Goal: Find specific page/section: Find specific page/section

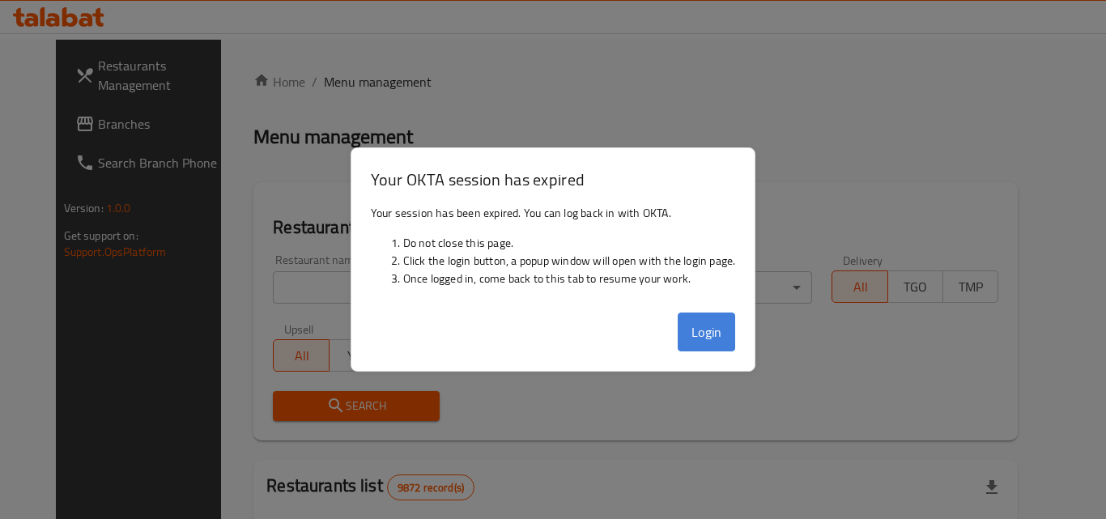
click at [720, 330] on button "Login" at bounding box center [707, 332] width 58 height 39
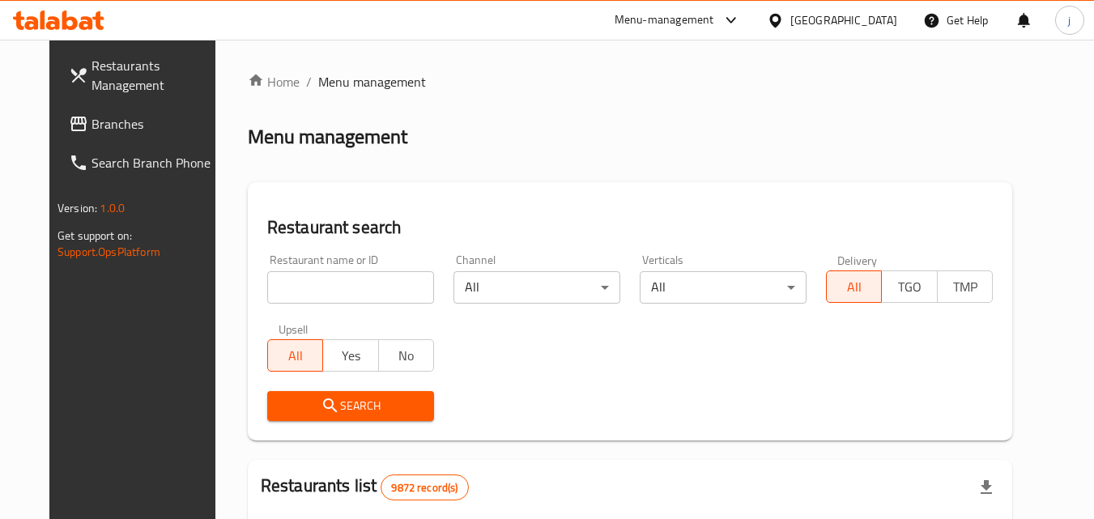
click at [875, 19] on div "[GEOGRAPHIC_DATA]" at bounding box center [843, 20] width 107 height 18
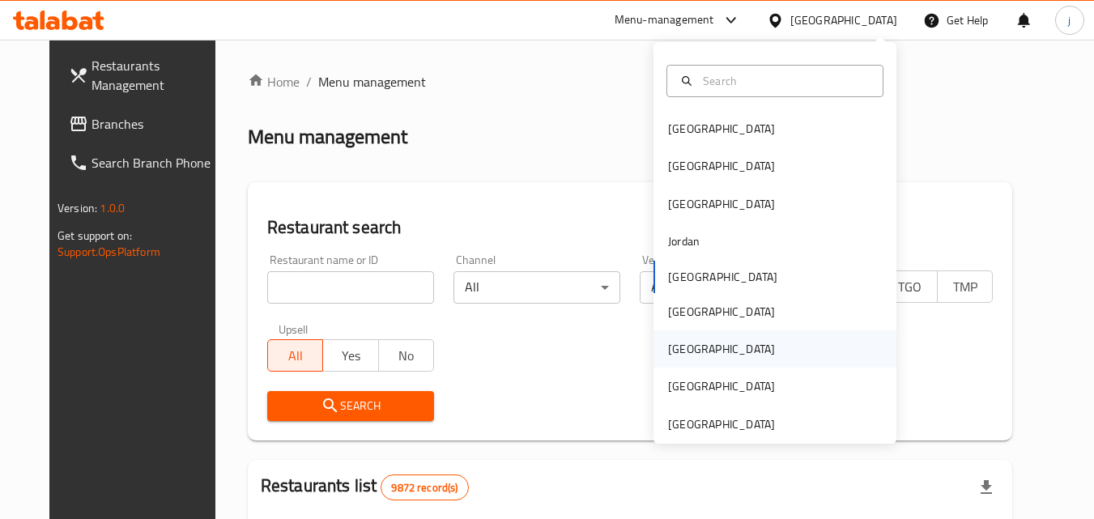
click at [696, 340] on div "[GEOGRAPHIC_DATA]" at bounding box center [721, 348] width 133 height 37
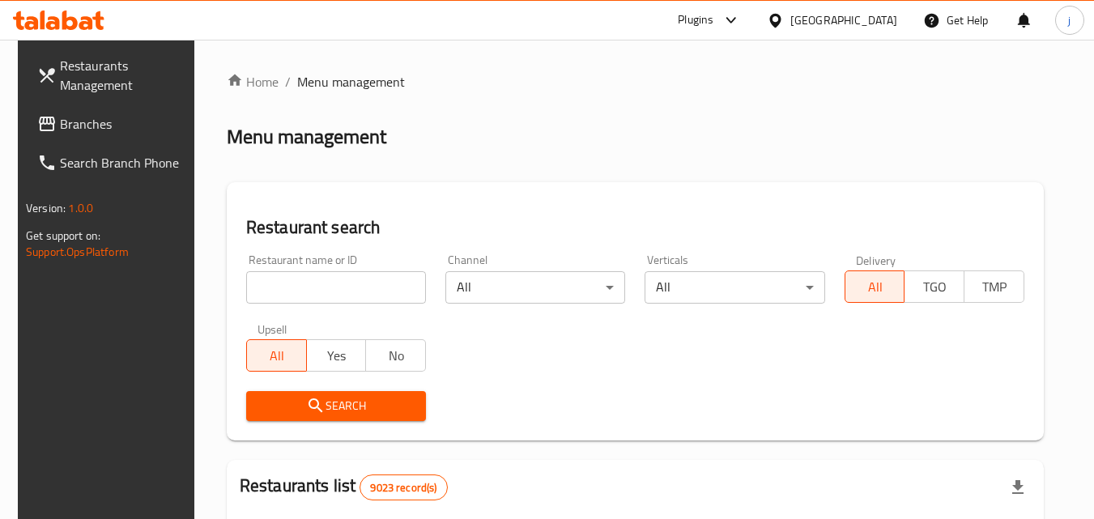
click at [713, 18] on div "Plugins" at bounding box center [696, 20] width 36 height 19
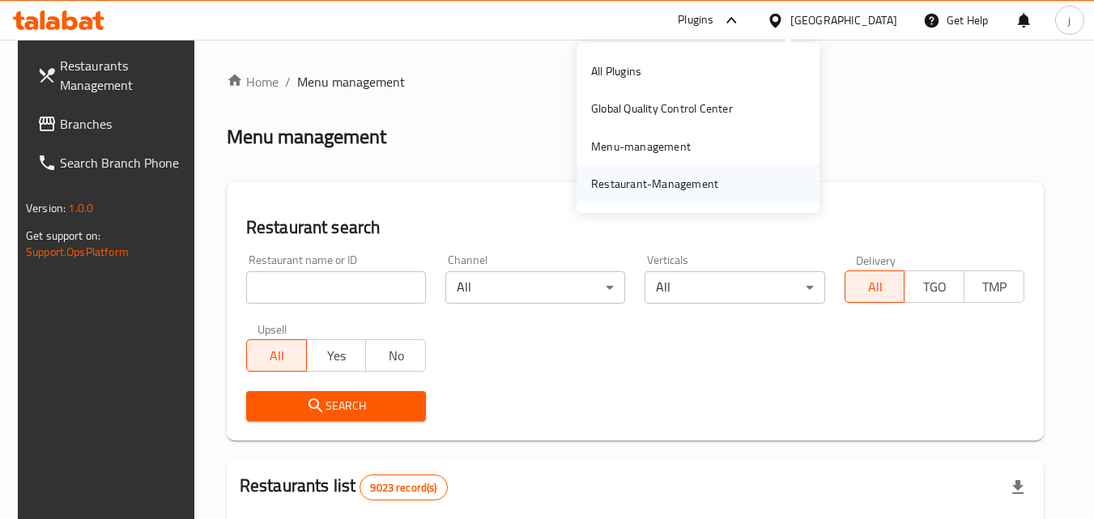
click at [632, 175] on div "Restaurant-Management" at bounding box center [654, 184] width 127 height 18
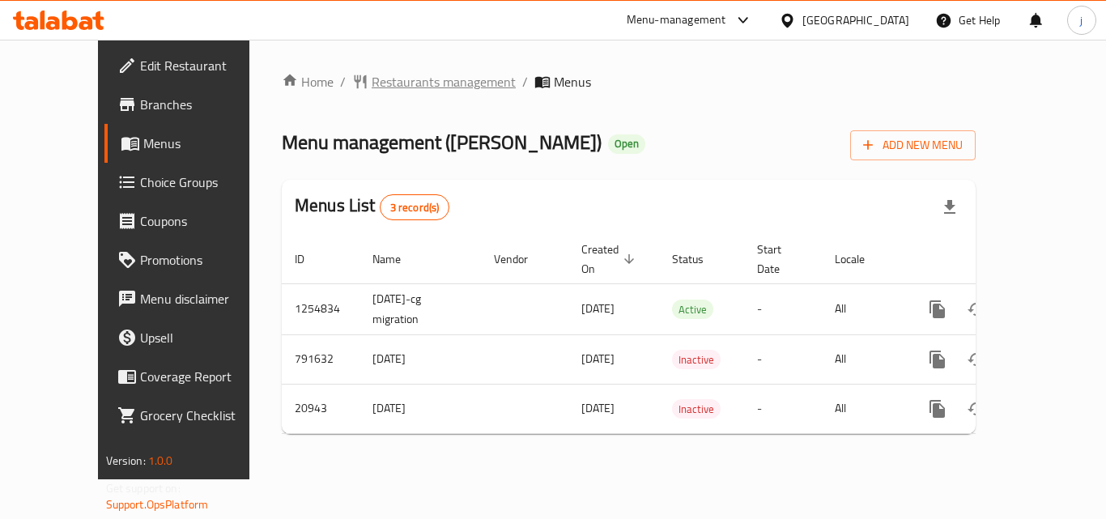
click at [372, 73] on span "Restaurants management" at bounding box center [444, 81] width 144 height 19
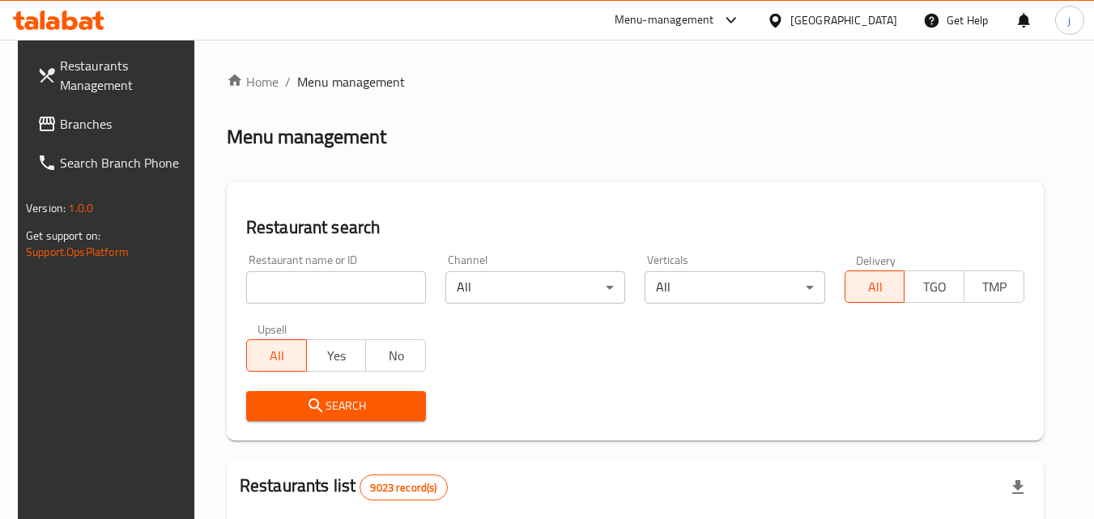
click at [333, 287] on input "search" at bounding box center [336, 287] width 180 height 32
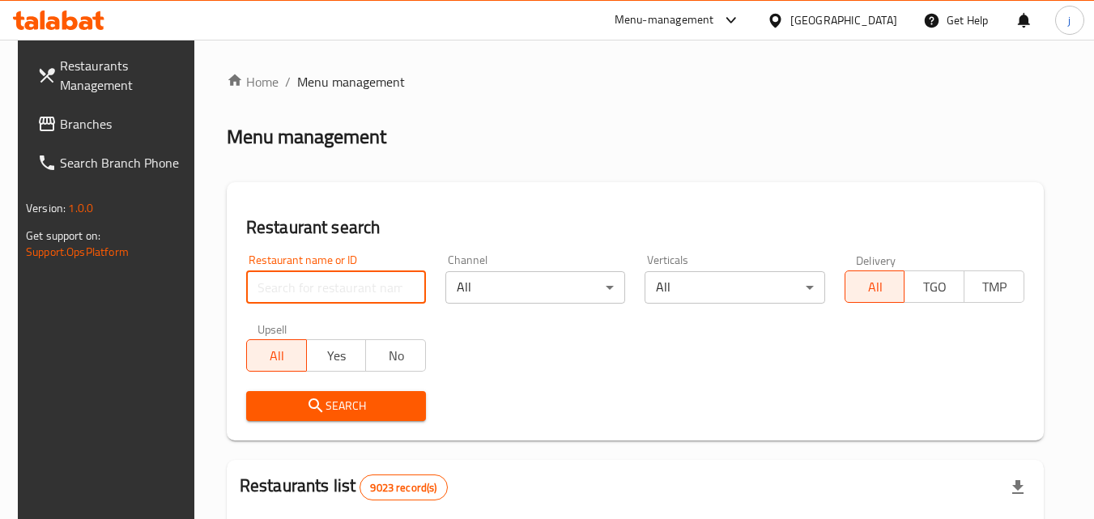
paste input "11105"
type input "11105"
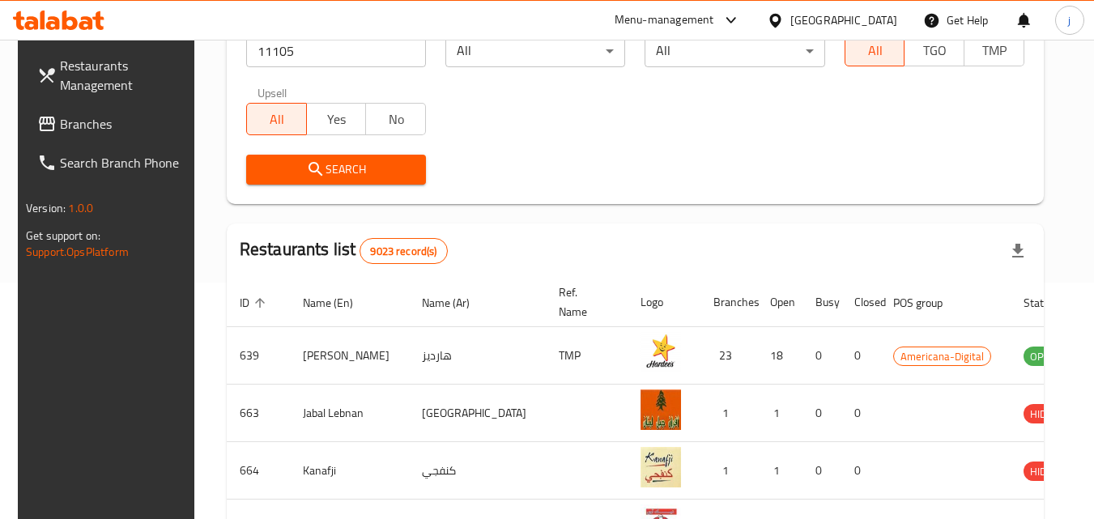
scroll to position [243, 0]
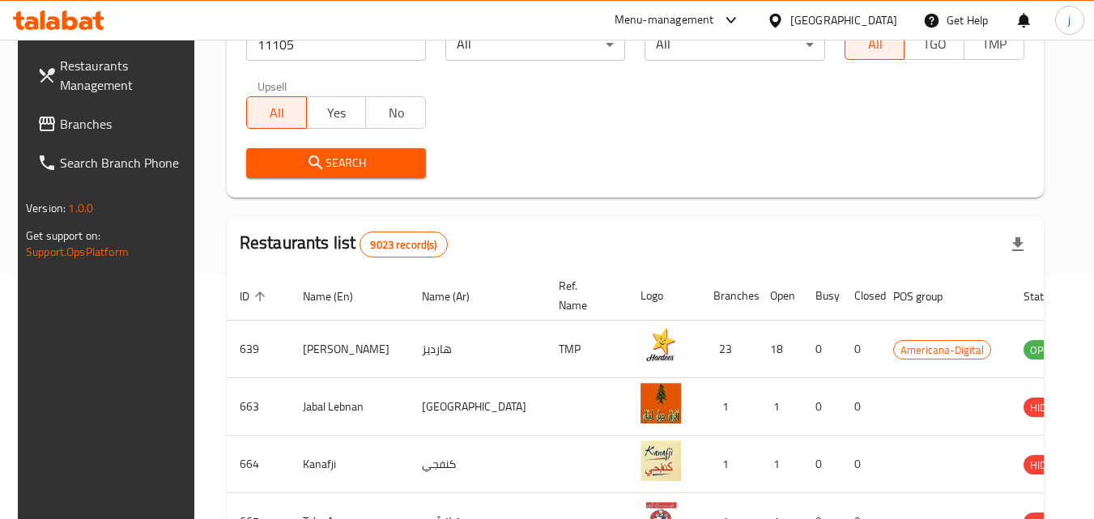
click at [355, 170] on span "Search" at bounding box center [336, 163] width 154 height 20
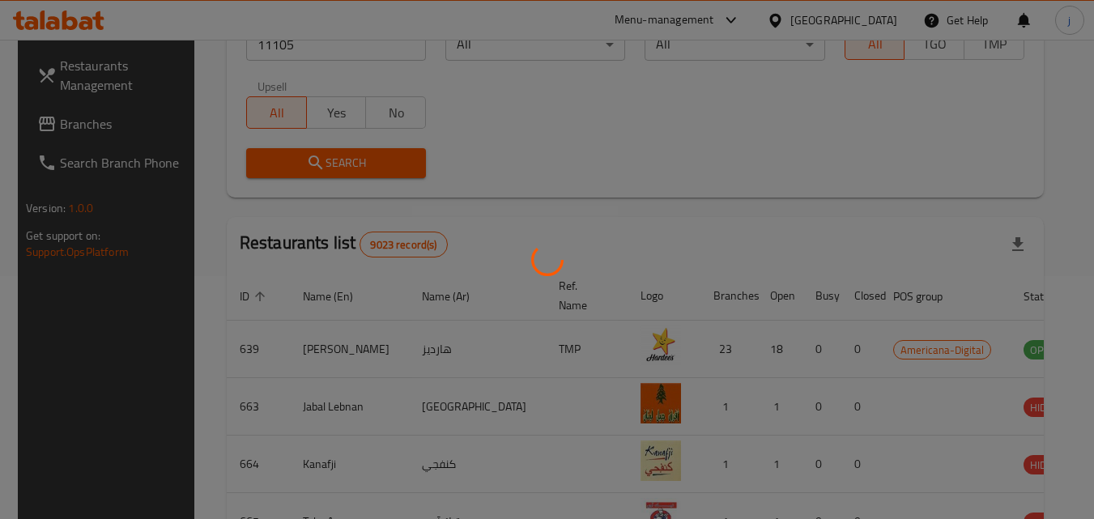
scroll to position [189, 0]
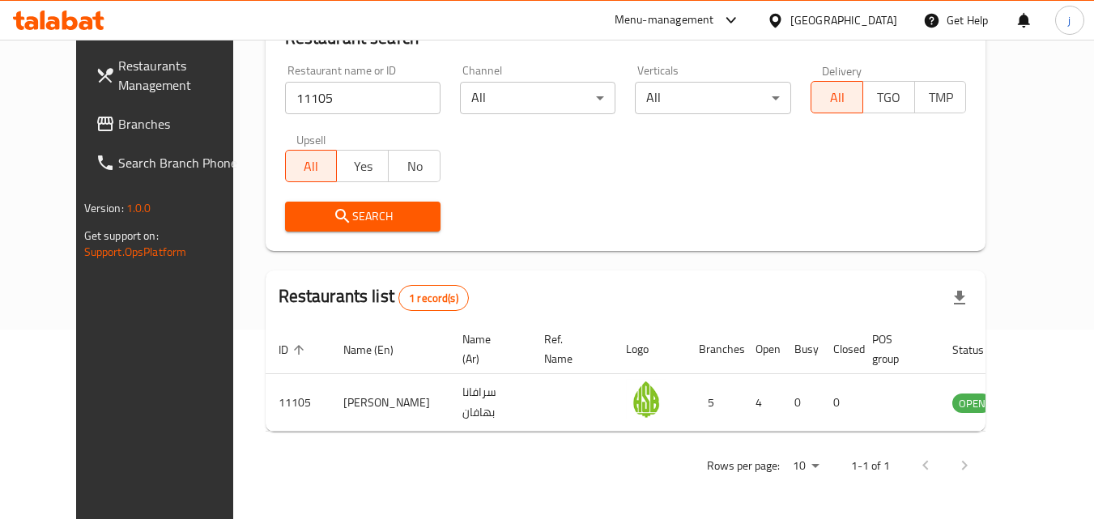
click at [790, 27] on div at bounding box center [778, 20] width 23 height 18
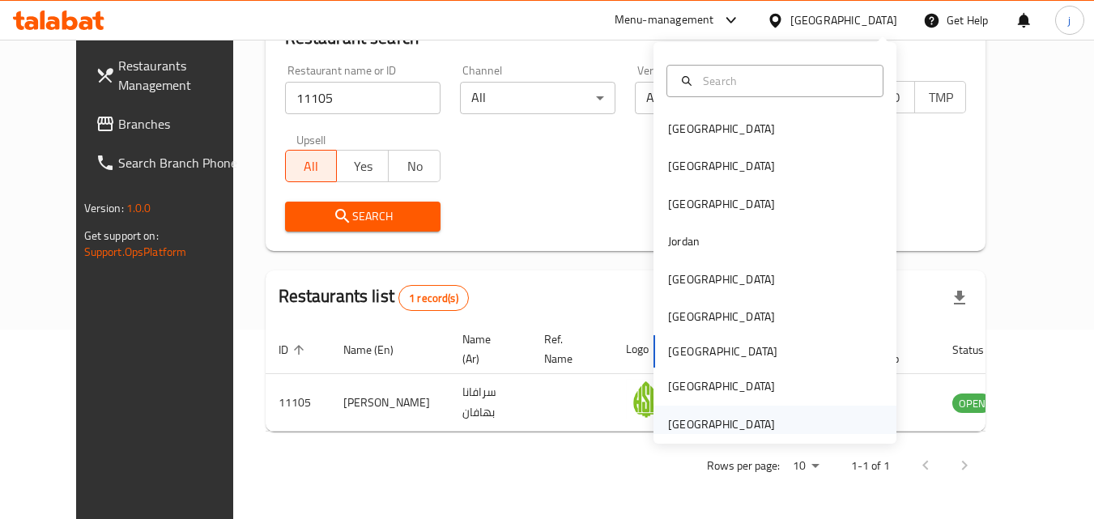
click at [729, 411] on div "United Arab Emirates" at bounding box center [721, 424] width 133 height 37
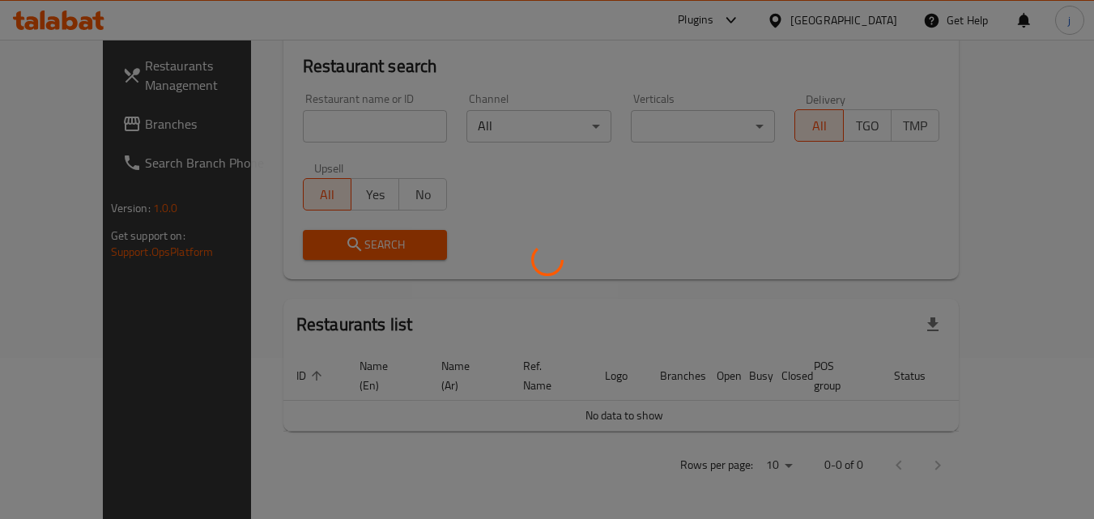
scroll to position [143, 0]
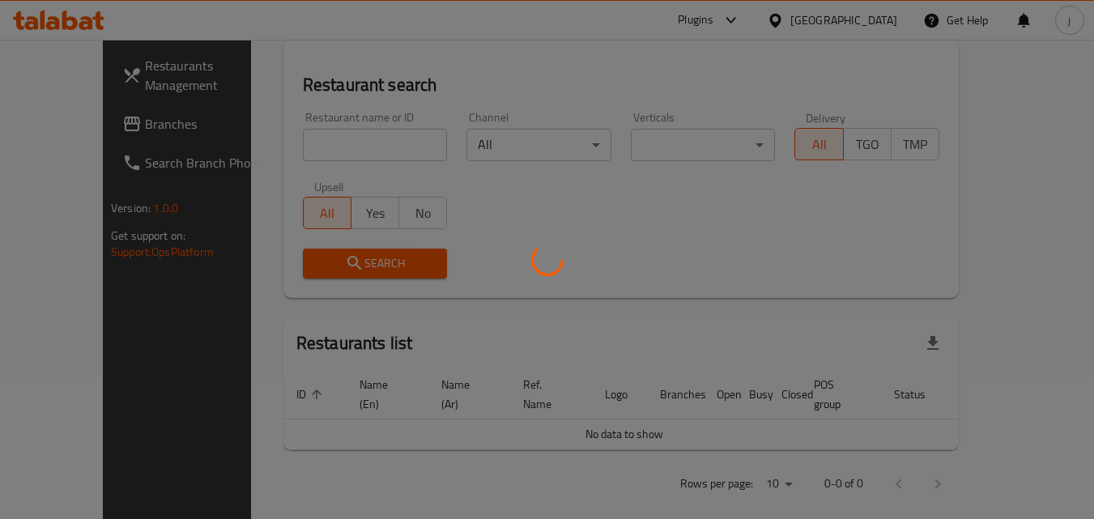
click at [681, 19] on div at bounding box center [547, 259] width 1094 height 519
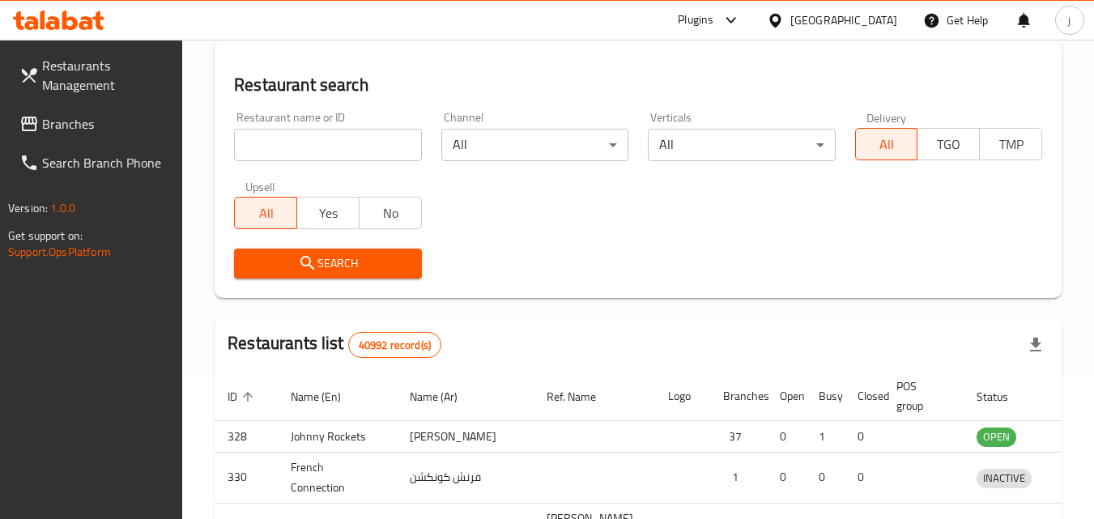
scroll to position [189, 0]
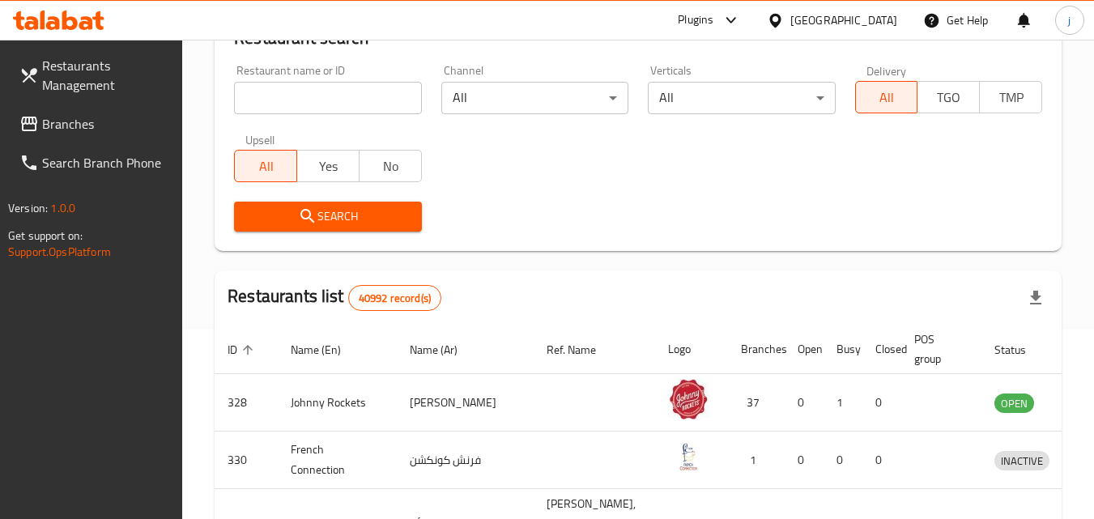
click at [691, 15] on div "Plugins" at bounding box center [696, 20] width 36 height 19
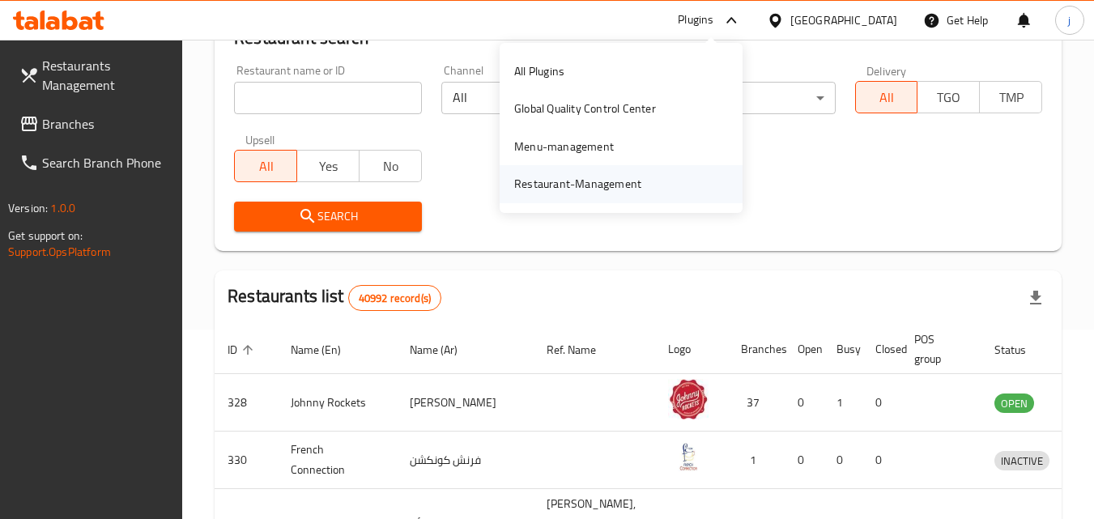
click at [594, 189] on div "Restaurant-Management" at bounding box center [577, 184] width 127 height 18
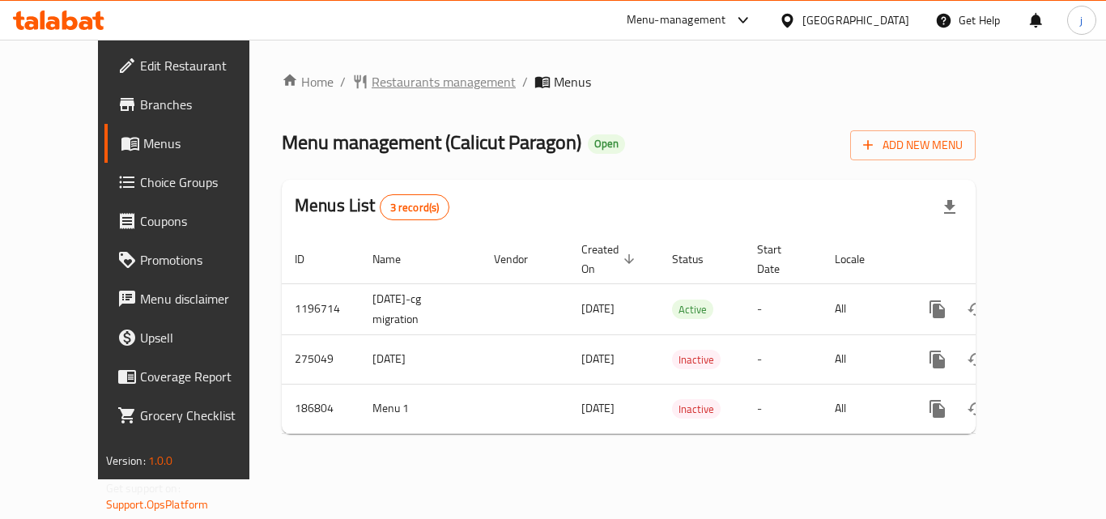
click at [389, 89] on span "Restaurants management" at bounding box center [444, 81] width 144 height 19
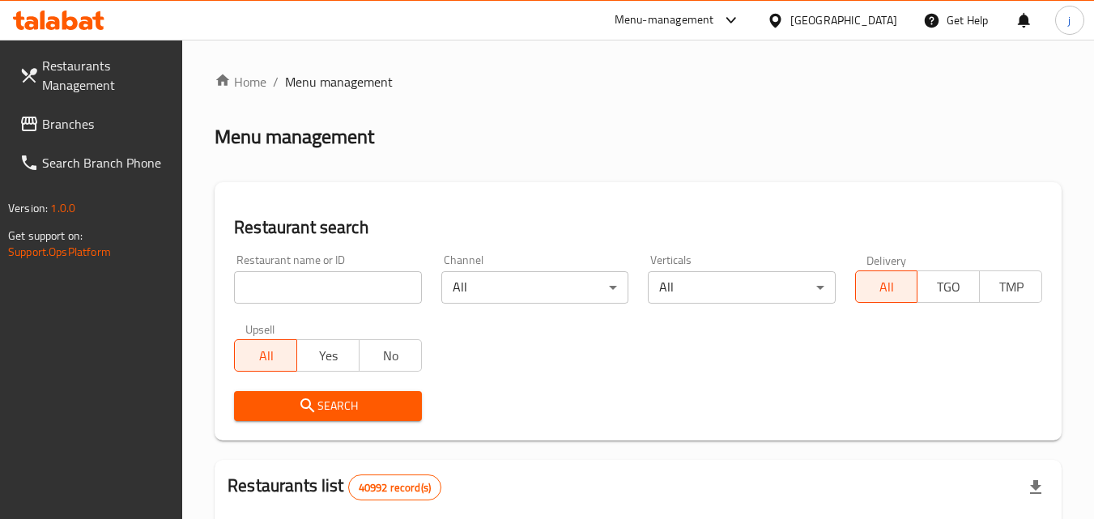
click at [354, 285] on input "search" at bounding box center [327, 287] width 187 height 32
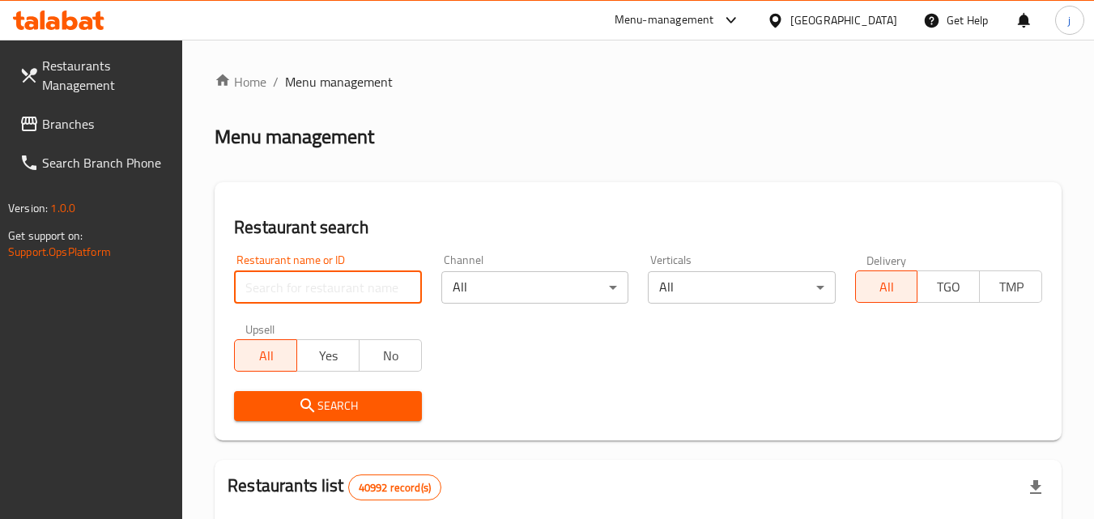
paste input "620043"
type input "620043"
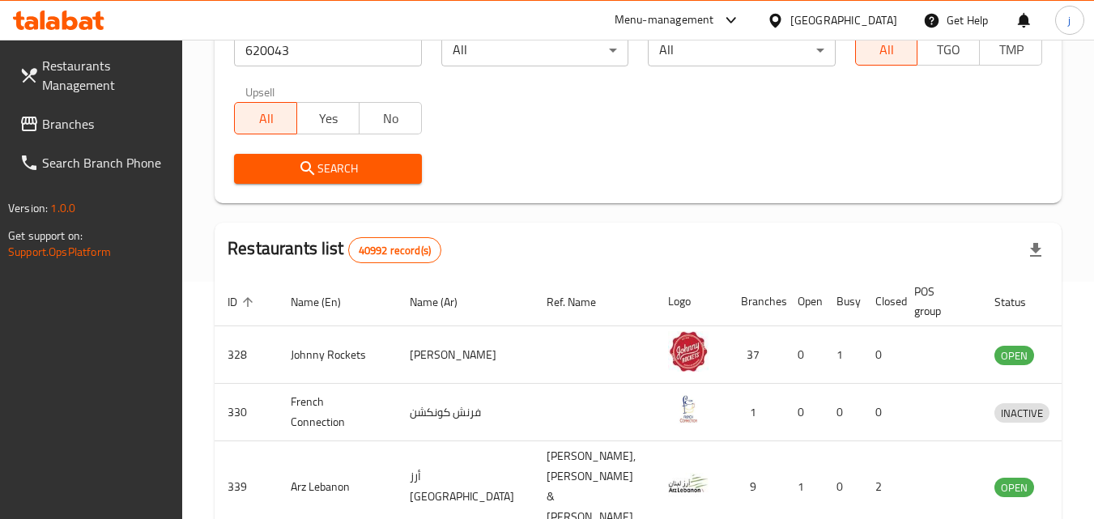
scroll to position [243, 0]
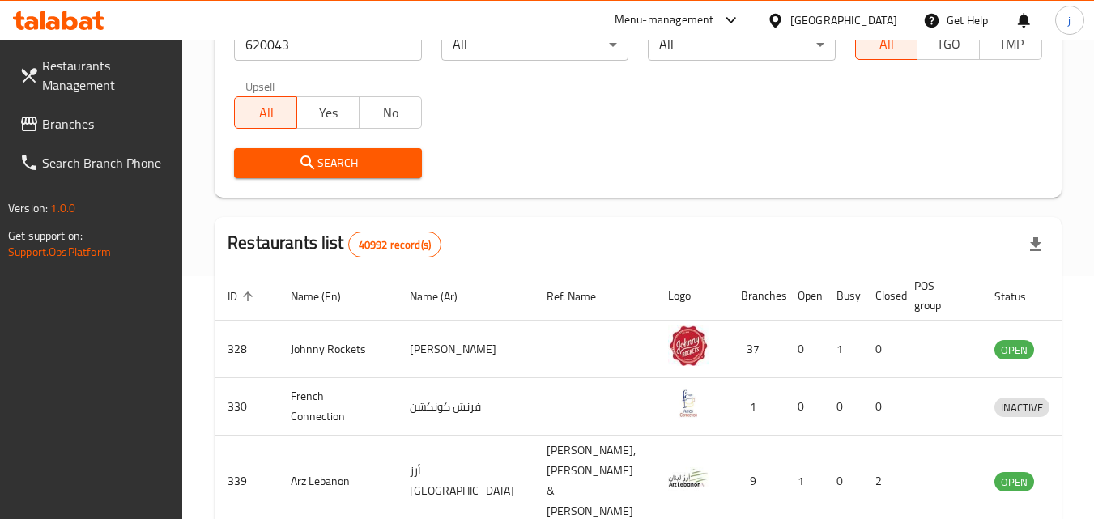
click at [343, 159] on span "Search" at bounding box center [327, 163] width 161 height 20
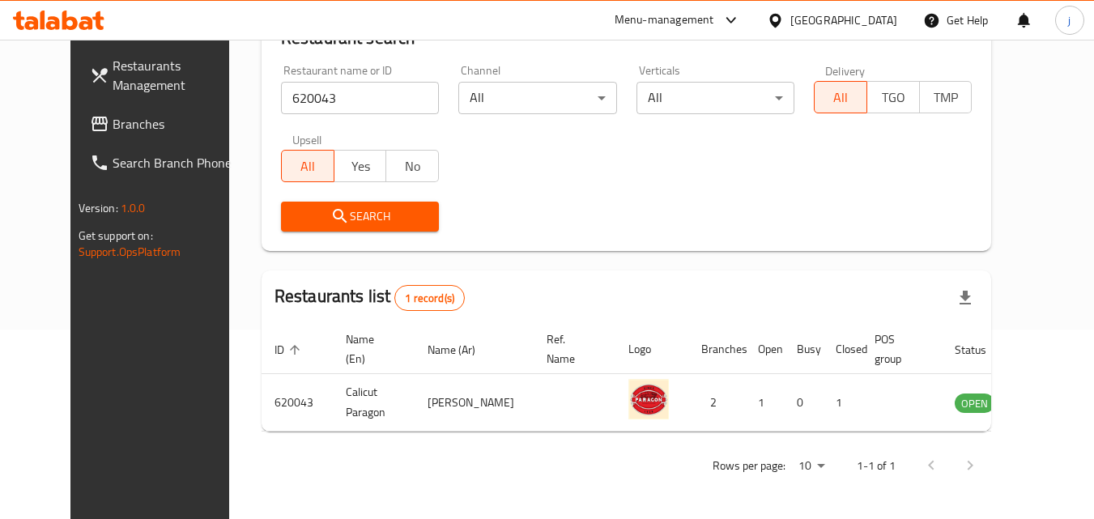
scroll to position [28, 0]
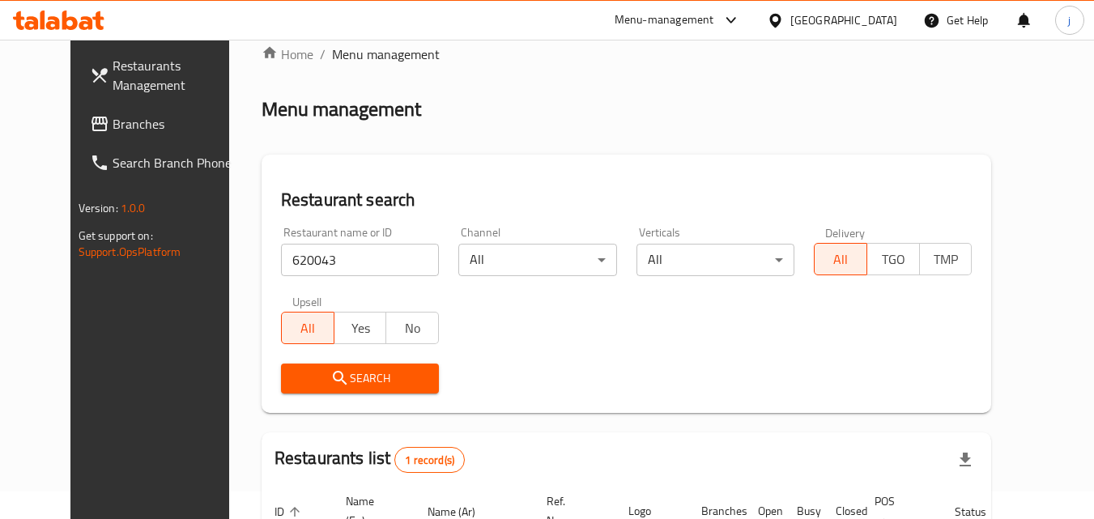
click at [817, 19] on div "[GEOGRAPHIC_DATA]" at bounding box center [843, 20] width 107 height 18
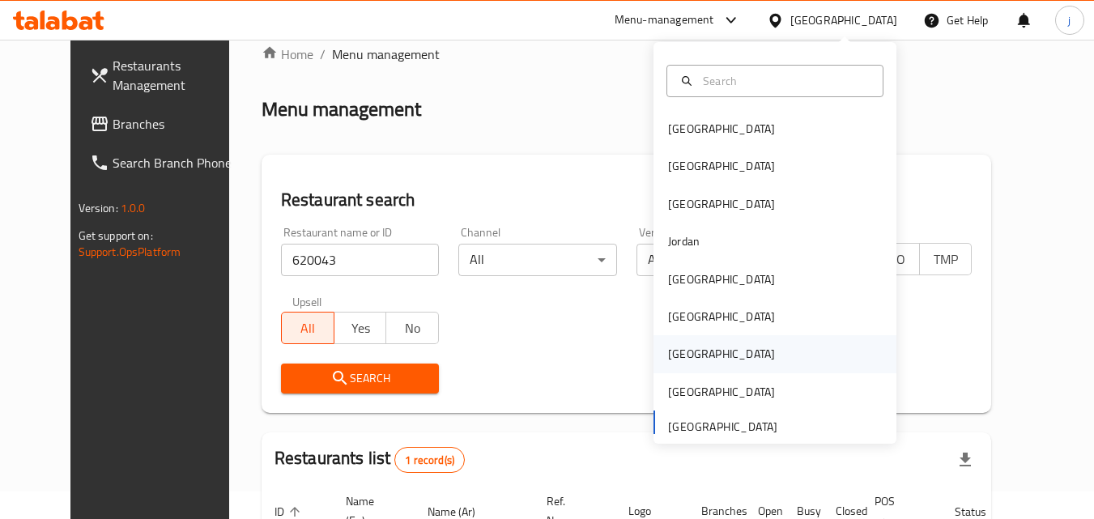
click at [672, 357] on div "[GEOGRAPHIC_DATA]" at bounding box center [721, 354] width 107 height 18
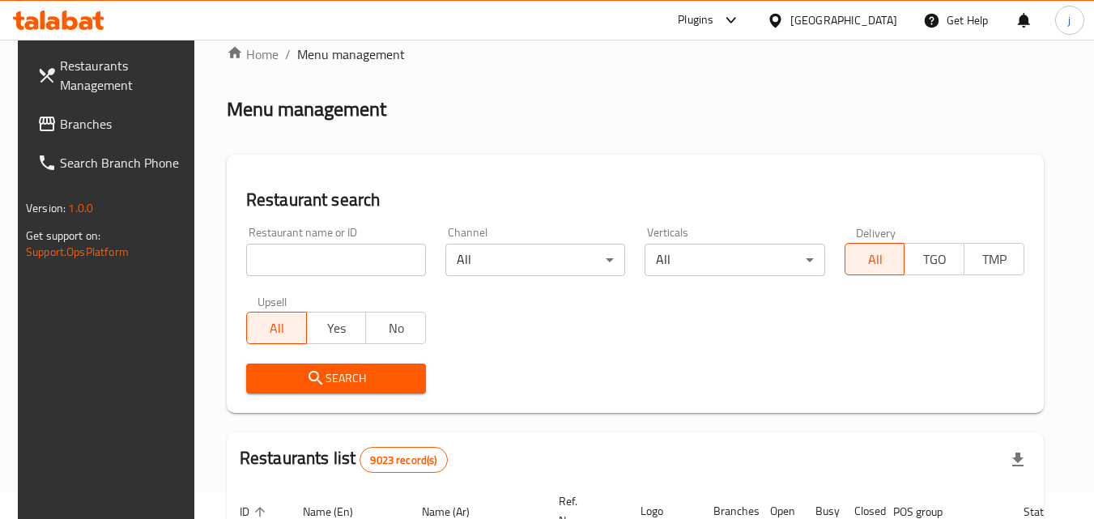
click at [96, 120] on span "Branches" at bounding box center [124, 123] width 128 height 19
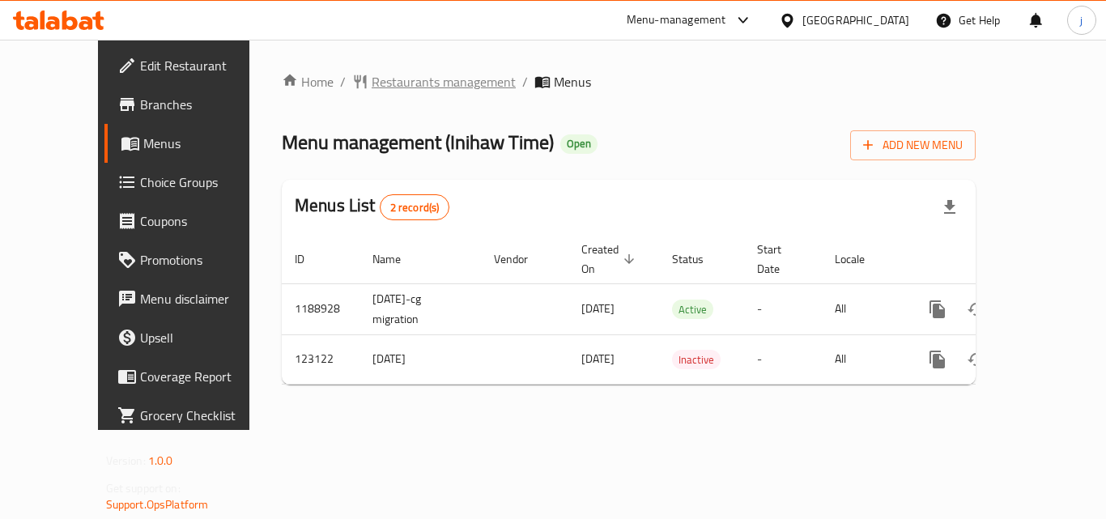
click at [372, 83] on span "Restaurants management" at bounding box center [444, 81] width 144 height 19
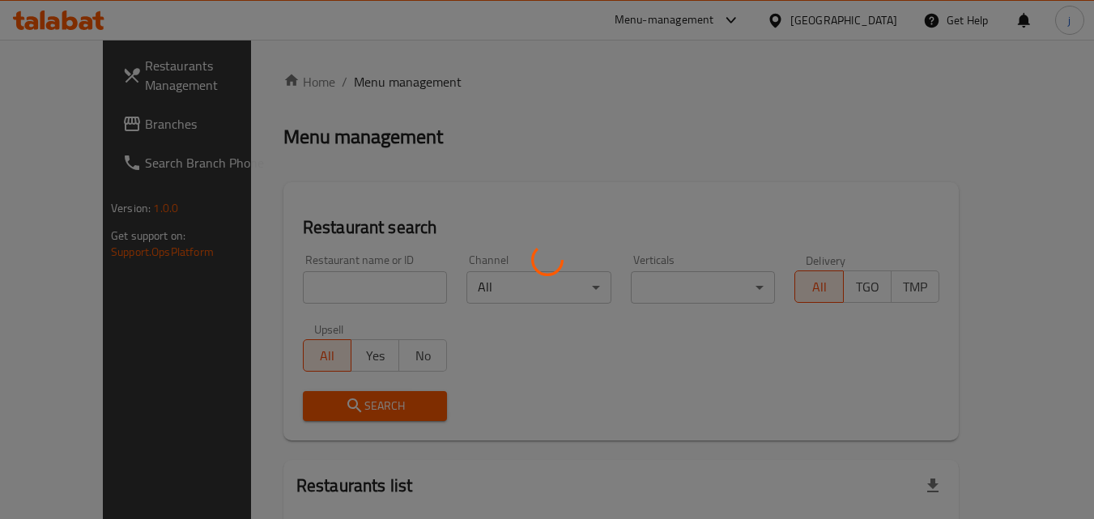
click at [343, 276] on div at bounding box center [547, 259] width 1094 height 519
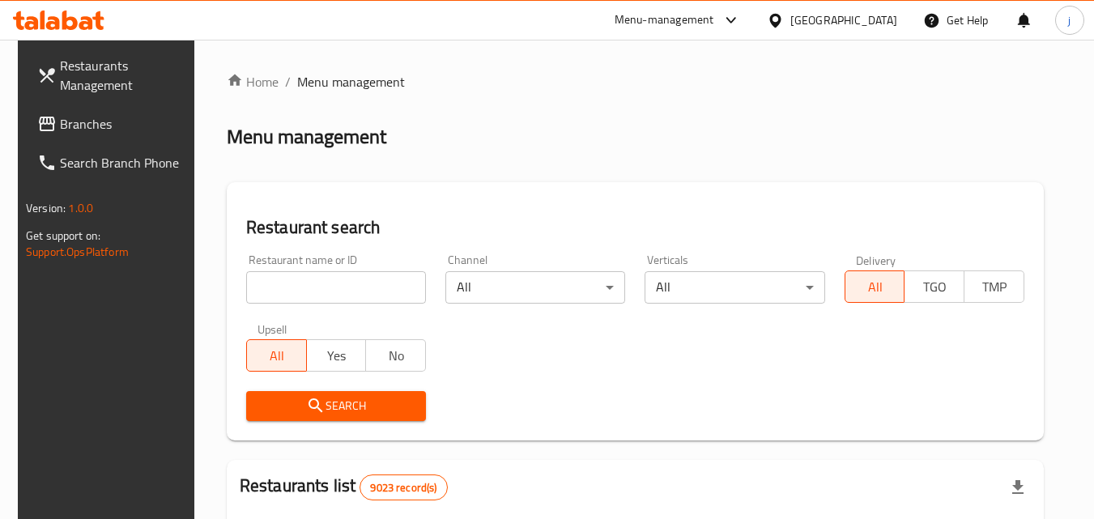
click at [334, 300] on input "search" at bounding box center [336, 287] width 180 height 32
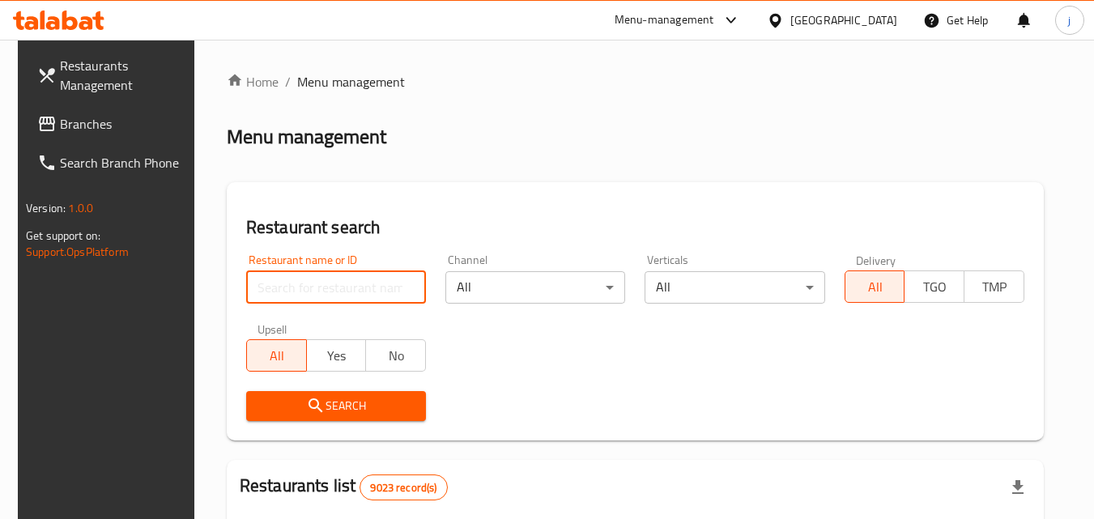
paste input "608203"
type input "608203"
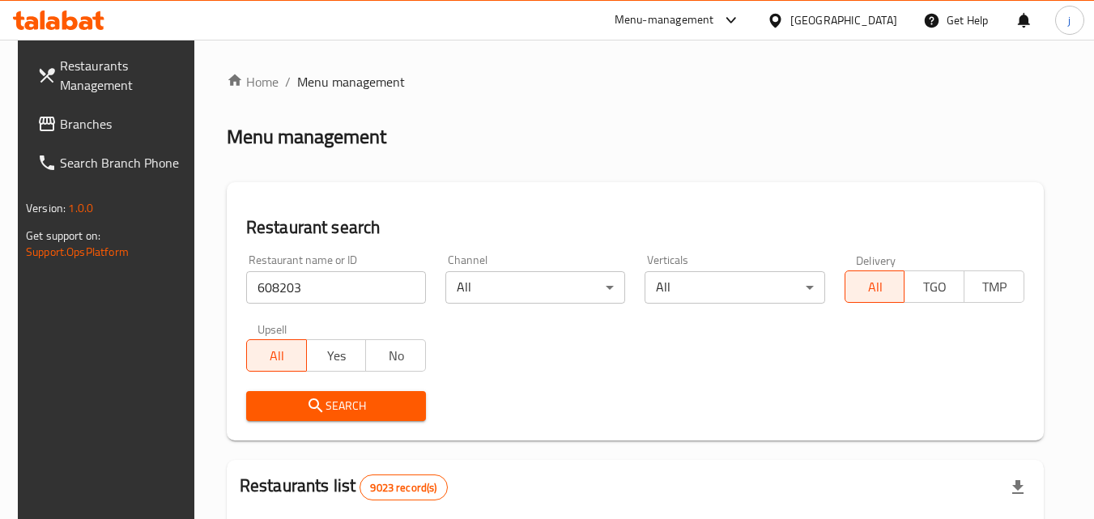
scroll to position [243, 0]
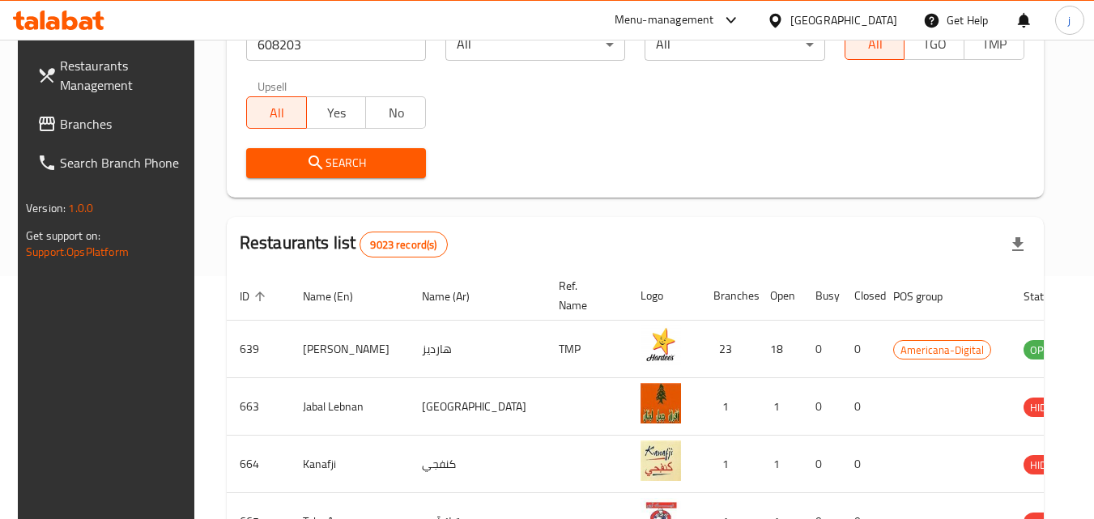
click at [353, 158] on span "Search" at bounding box center [336, 163] width 154 height 20
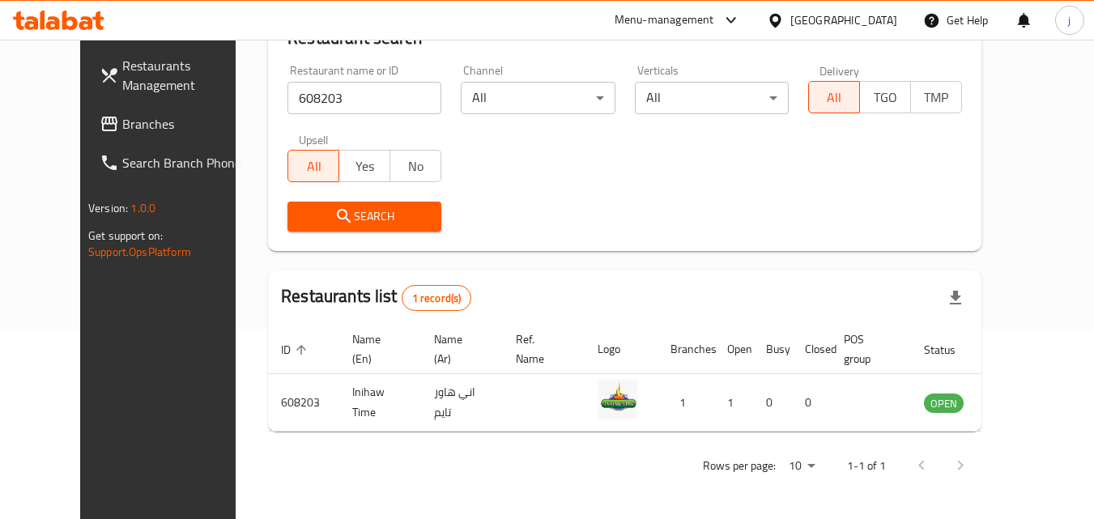
scroll to position [189, 0]
click at [843, 21] on div "[GEOGRAPHIC_DATA]" at bounding box center [832, 20] width 156 height 39
click at [784, 21] on icon at bounding box center [775, 20] width 17 height 17
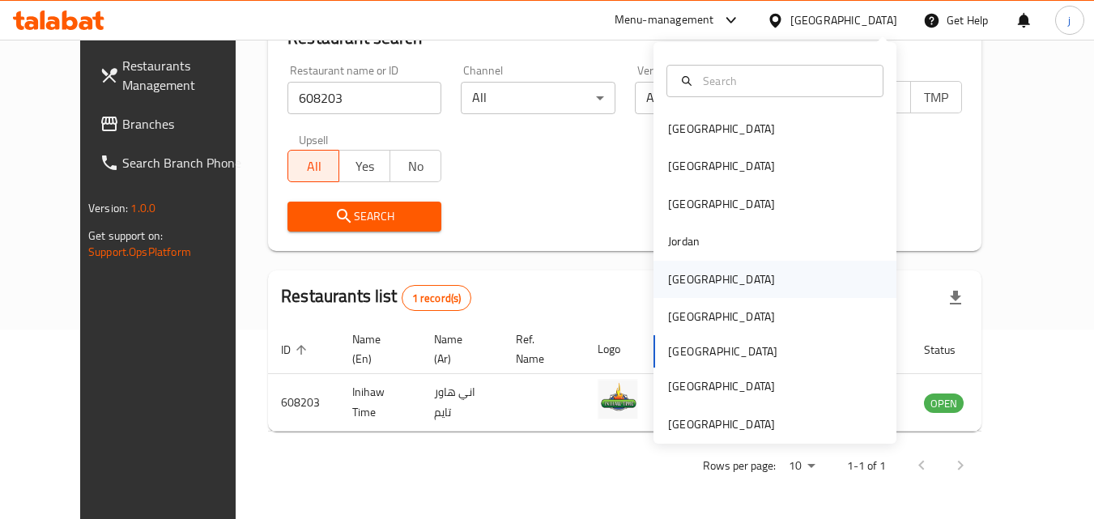
click at [683, 271] on div "[GEOGRAPHIC_DATA]" at bounding box center [721, 279] width 107 height 18
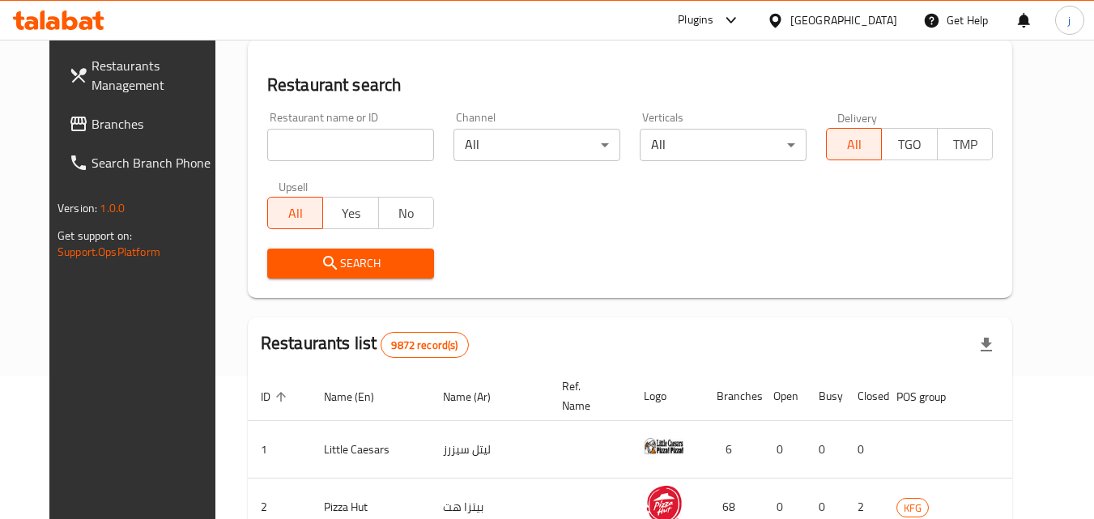
scroll to position [189, 0]
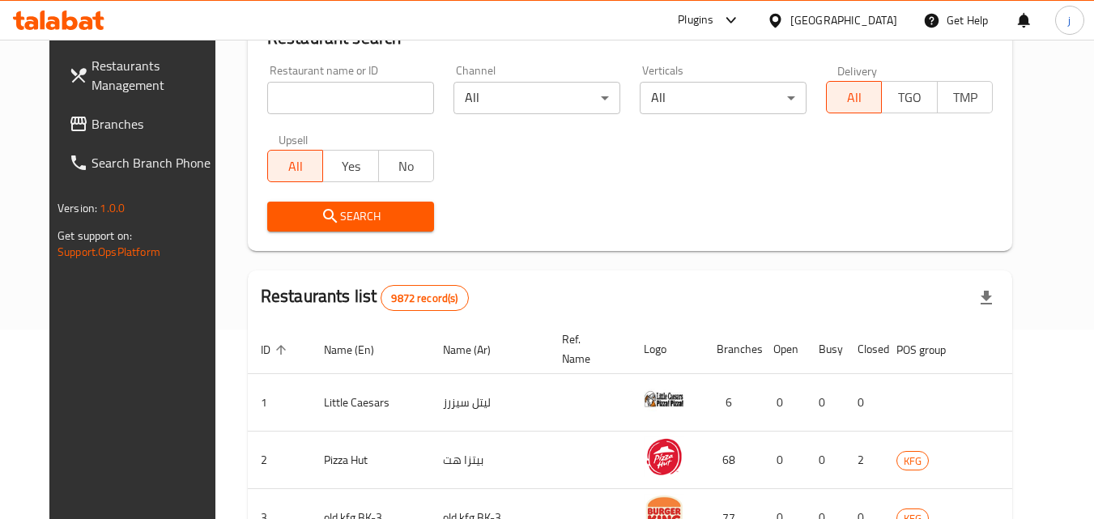
click at [91, 126] on span "Branches" at bounding box center [155, 123] width 128 height 19
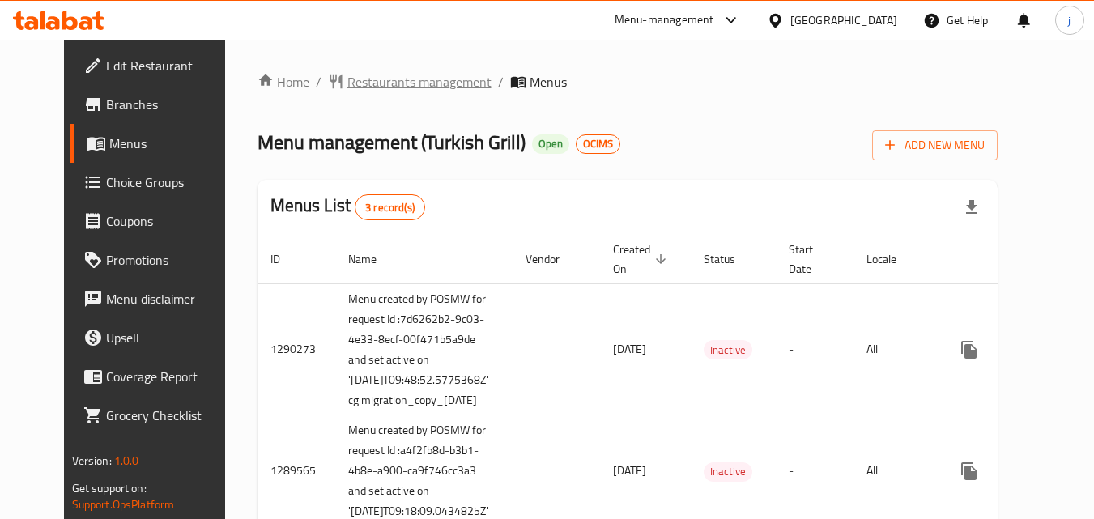
click at [368, 87] on span "Restaurants management" at bounding box center [419, 81] width 144 height 19
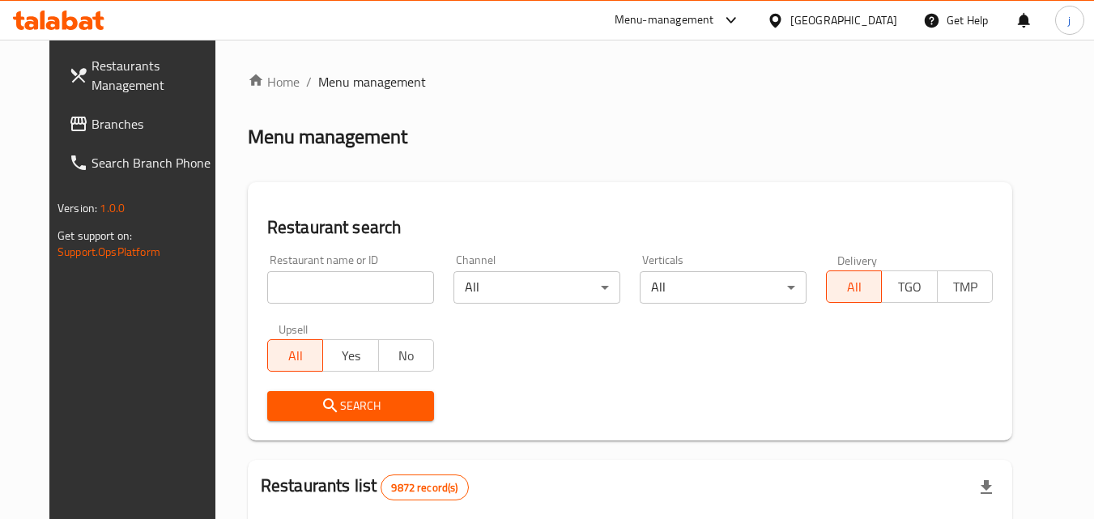
click at [359, 288] on input "search" at bounding box center [350, 287] width 167 height 32
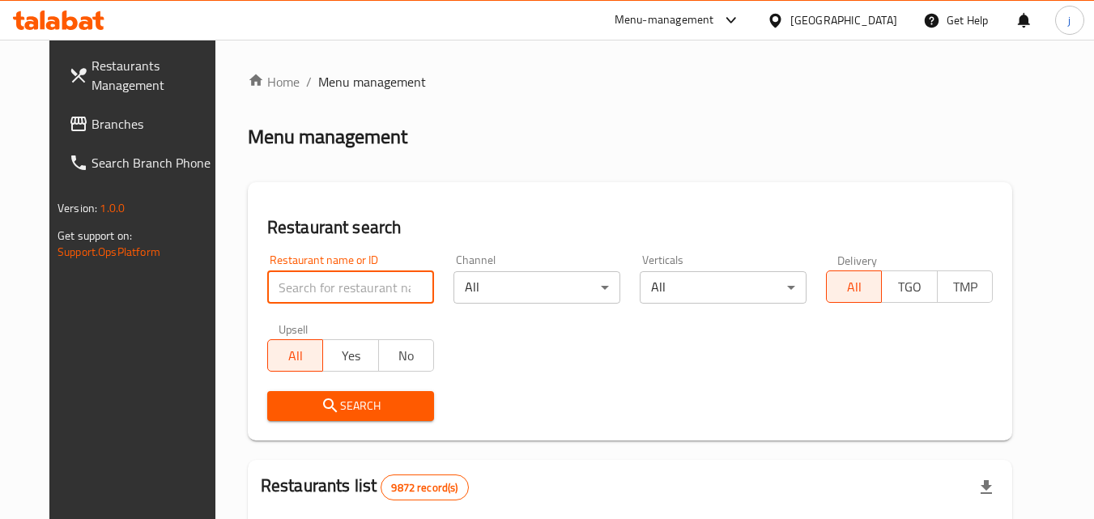
paste input "172"
type input "172"
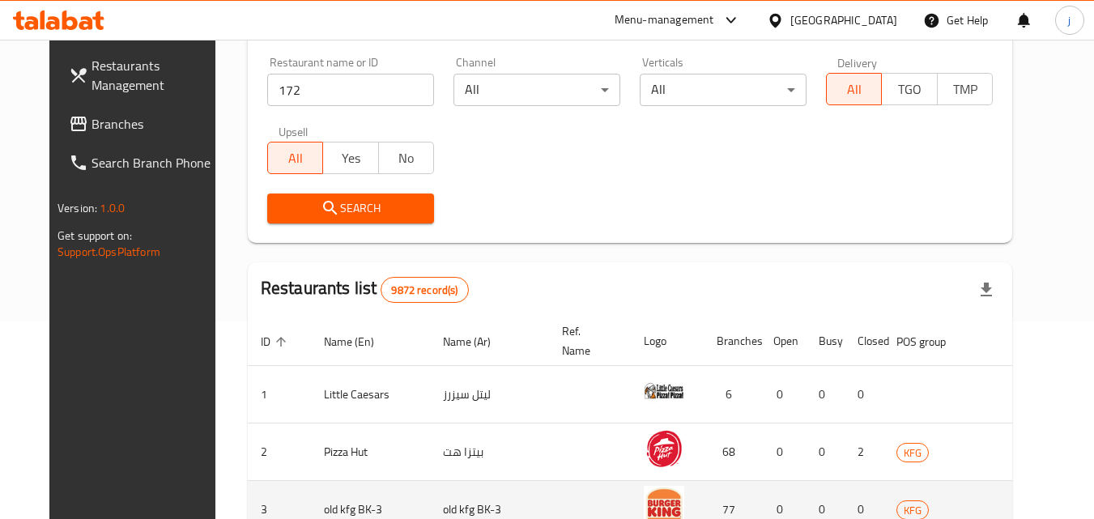
scroll to position [324, 0]
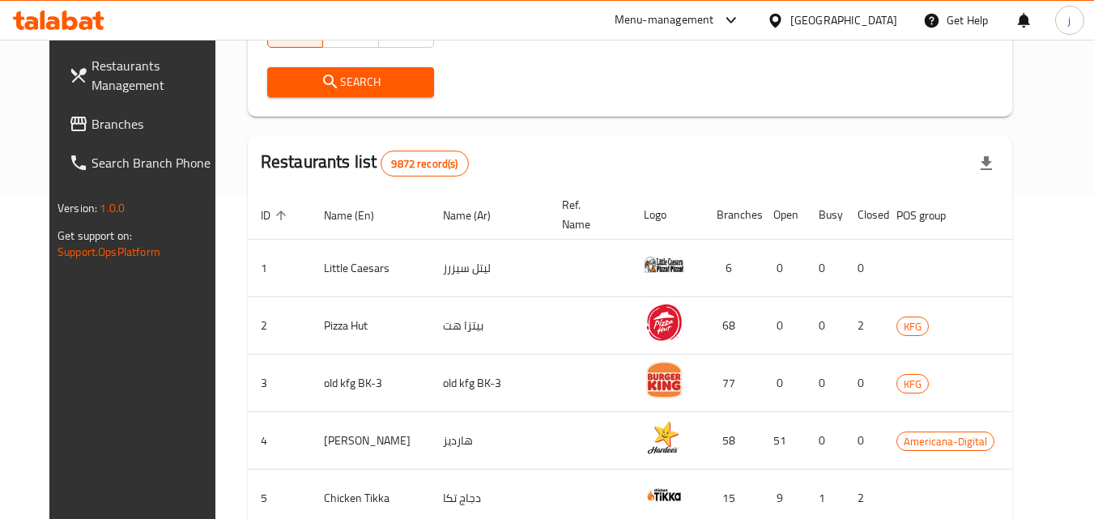
click at [381, 84] on span "Search" at bounding box center [350, 82] width 141 height 20
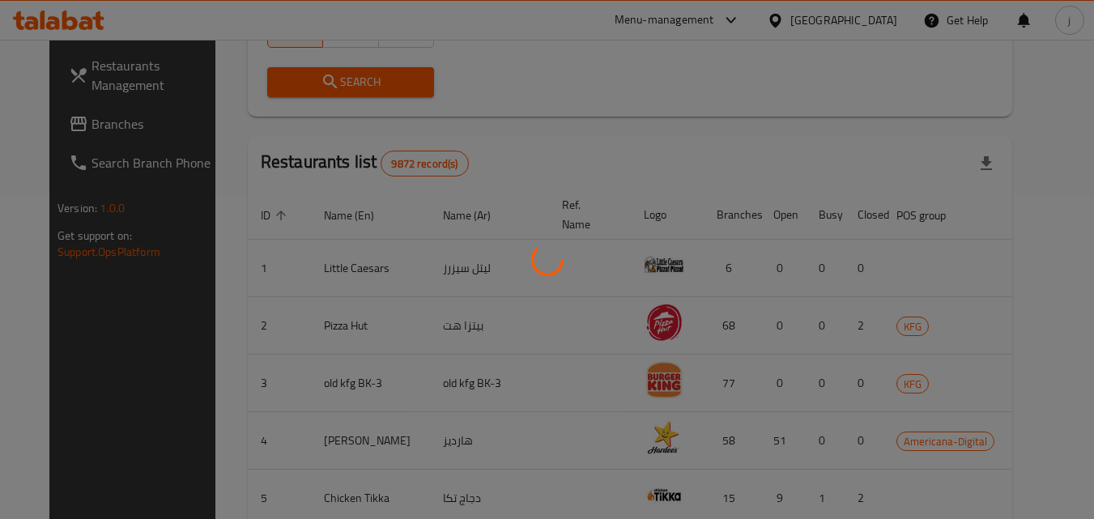
scroll to position [189, 0]
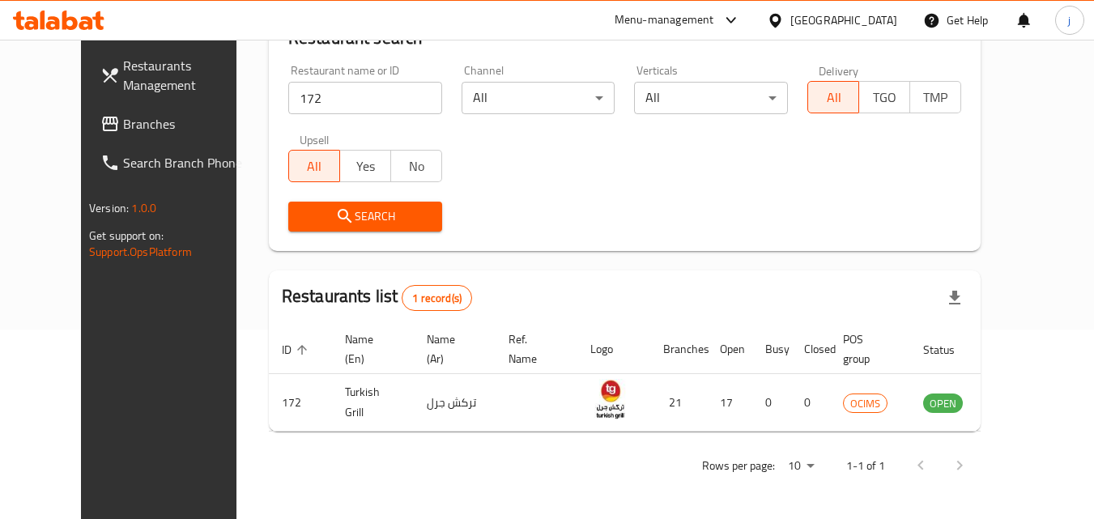
click at [123, 118] on span "Branches" at bounding box center [187, 123] width 128 height 19
